Goal: Transaction & Acquisition: Book appointment/travel/reservation

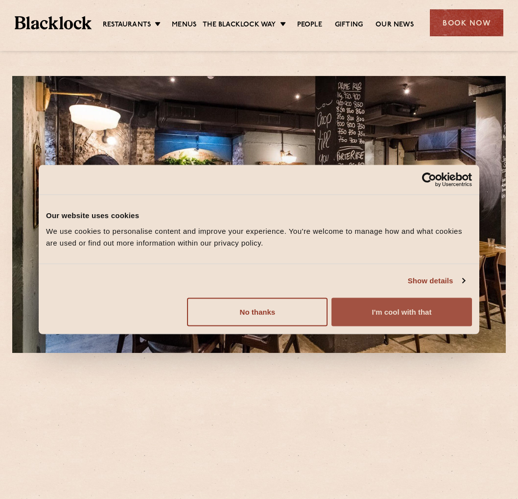
click at [390, 316] on button "I'm cool with that" at bounding box center [402, 311] width 141 height 28
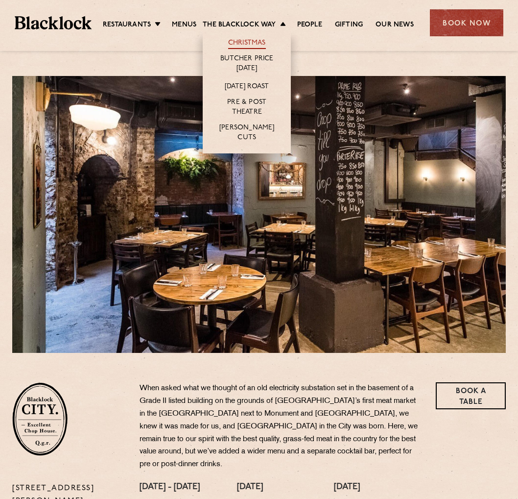
click at [253, 45] on link "Christmas" at bounding box center [247, 43] width 38 height 11
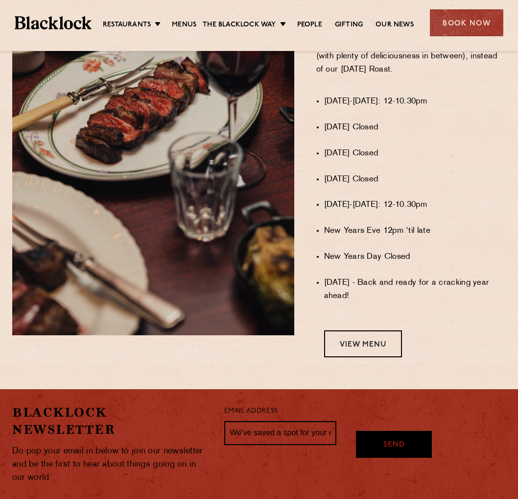
scroll to position [735, 0]
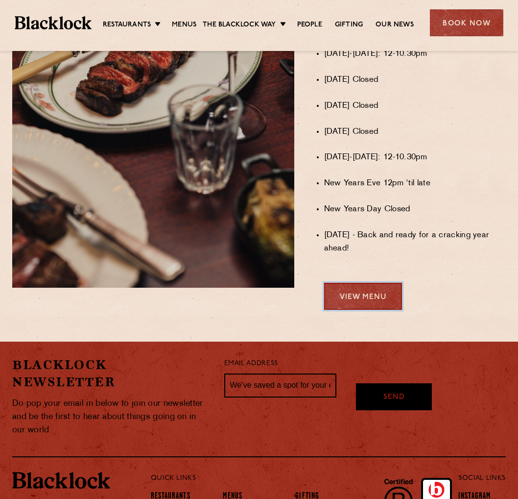
click at [375, 306] on link "View Menu" at bounding box center [363, 296] width 78 height 27
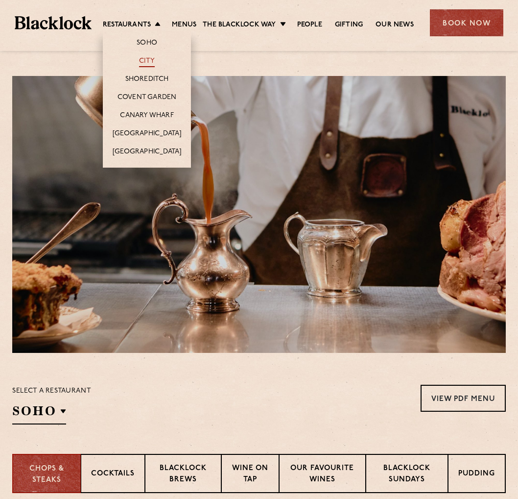
click at [150, 61] on link "City" at bounding box center [147, 61] width 16 height 11
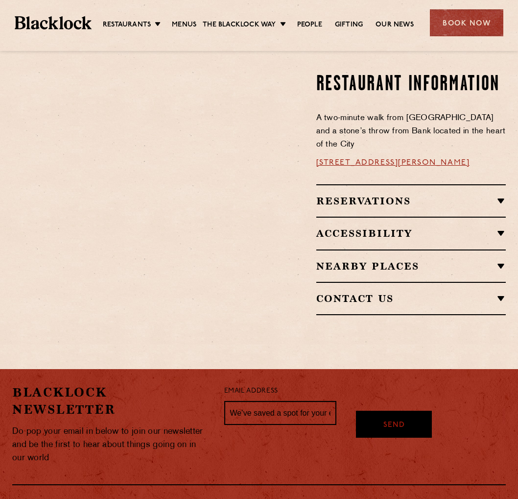
scroll to position [539, 0]
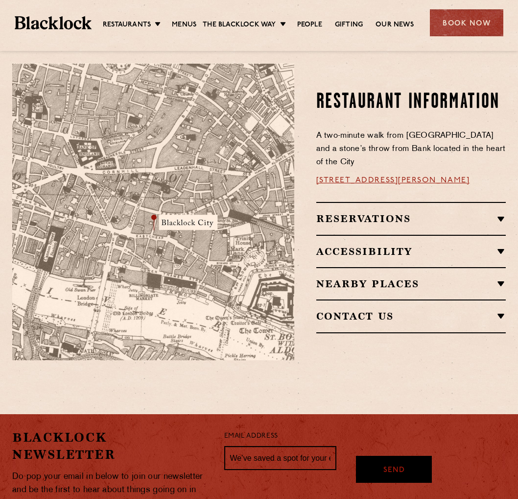
click at [498, 213] on h2 "Reservations" at bounding box center [412, 219] width 190 height 12
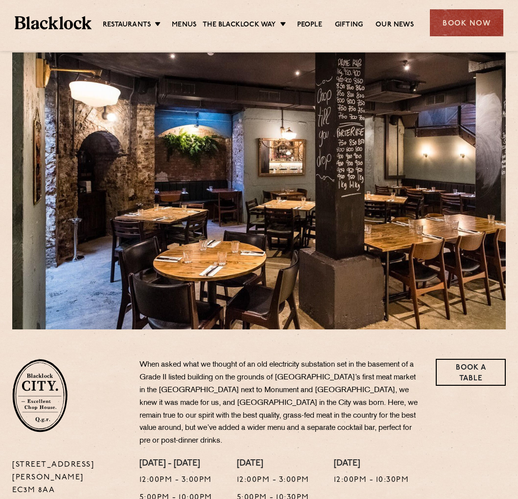
scroll to position [0, 0]
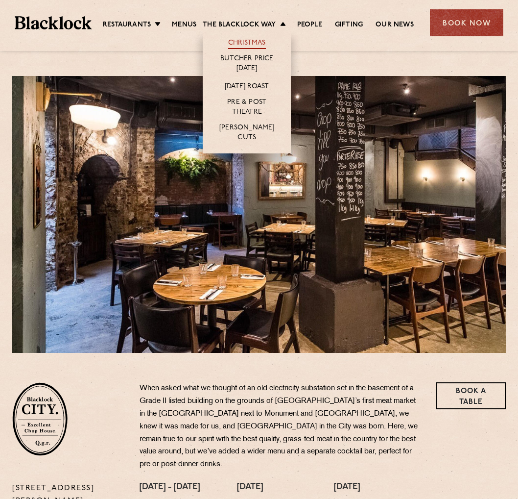
click at [254, 41] on link "Christmas" at bounding box center [247, 43] width 38 height 11
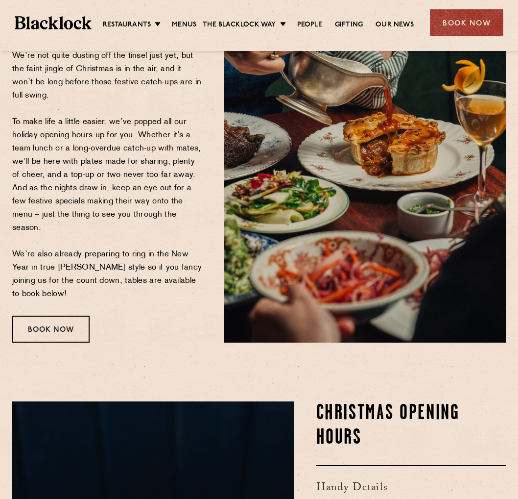
scroll to position [147, 0]
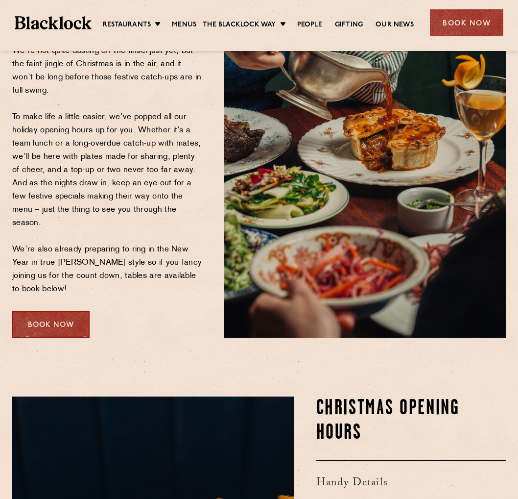
click at [58, 322] on div "Book Now" at bounding box center [50, 324] width 77 height 27
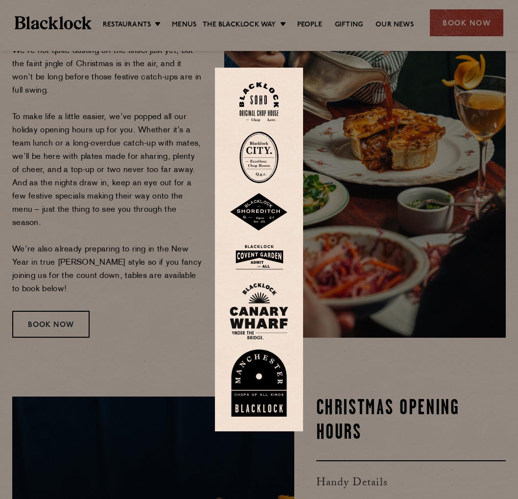
click at [260, 148] on img at bounding box center [259, 157] width 39 height 52
